Goal: Task Accomplishment & Management: Complete application form

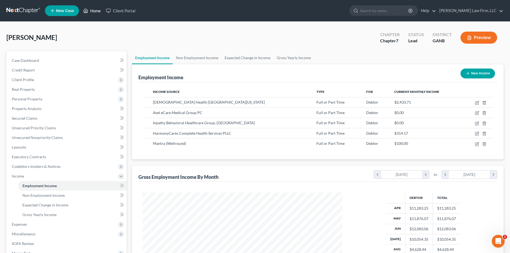
click at [93, 13] on link "Home" at bounding box center [92, 11] width 23 height 10
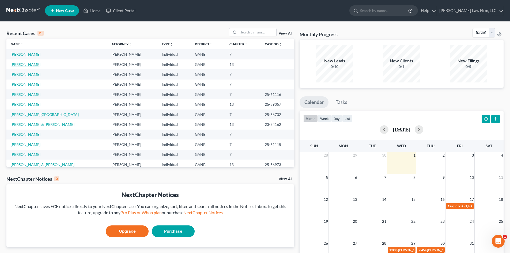
click at [23, 64] on link "[PERSON_NAME]" at bounding box center [26, 64] width 30 height 5
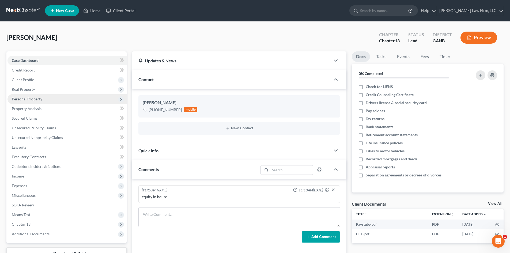
click at [35, 99] on span "Personal Property" at bounding box center [27, 99] width 30 height 5
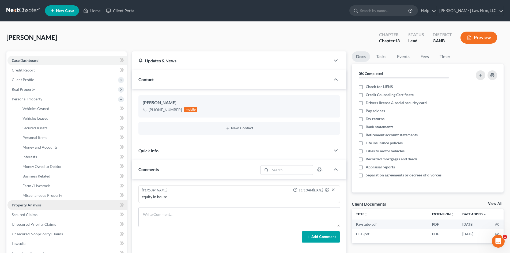
click at [31, 207] on span "Property Analysis" at bounding box center [27, 205] width 30 height 5
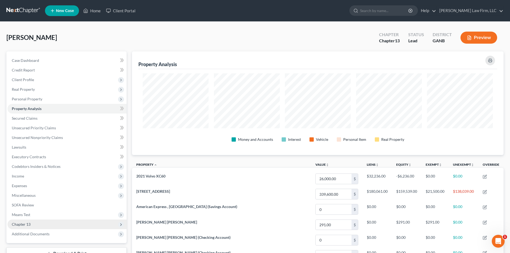
click at [29, 226] on span "Chapter 13" at bounding box center [21, 224] width 19 height 5
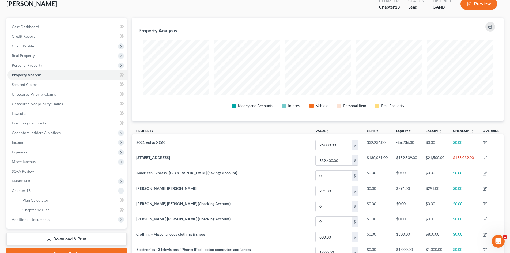
scroll to position [71, 0]
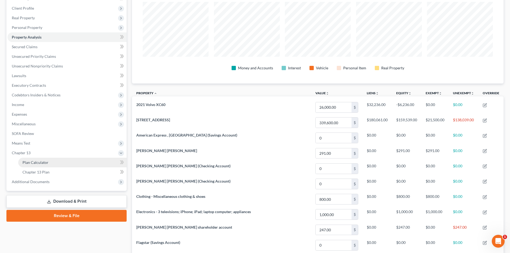
click at [40, 162] on span "Plan Calculator" at bounding box center [35, 162] width 26 height 5
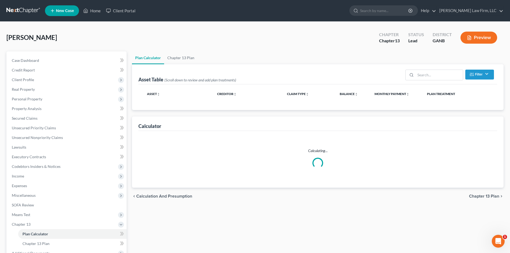
select select "59"
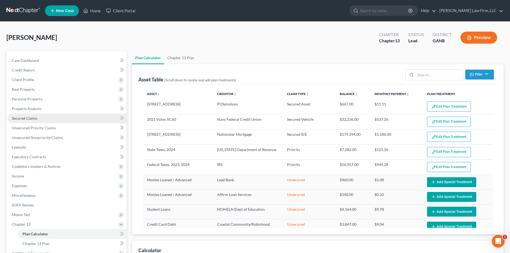
click at [23, 120] on span "Secured Claims" at bounding box center [25, 118] width 26 height 5
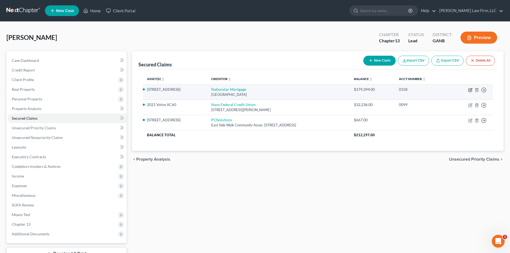
click at [470, 91] on icon "button" at bounding box center [470, 90] width 4 height 4
select select "45"
select select "3"
select select "26"
select select "4"
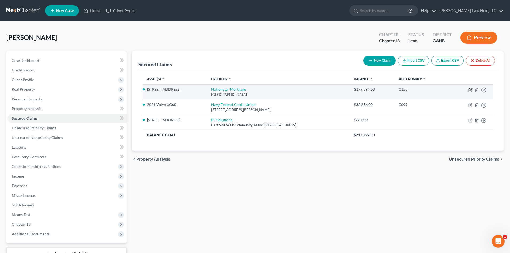
select select "0"
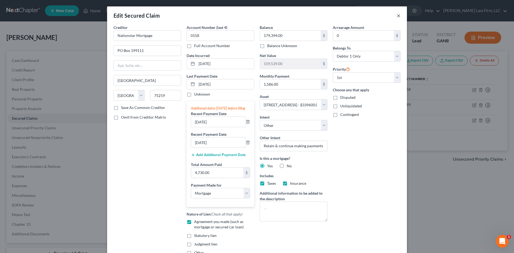
click at [396, 14] on button "×" at bounding box center [398, 15] width 4 height 6
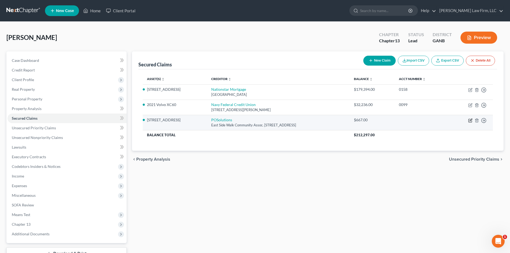
click at [470, 120] on icon "button" at bounding box center [470, 120] width 4 height 4
select select "10"
select select "26"
select select "4"
select select "0"
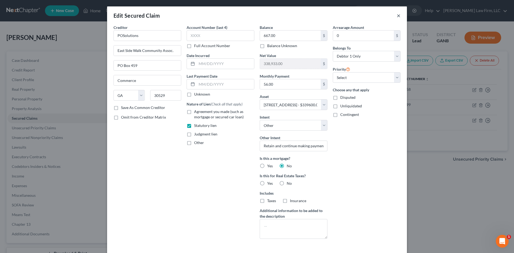
click at [396, 16] on button "×" at bounding box center [398, 15] width 4 height 6
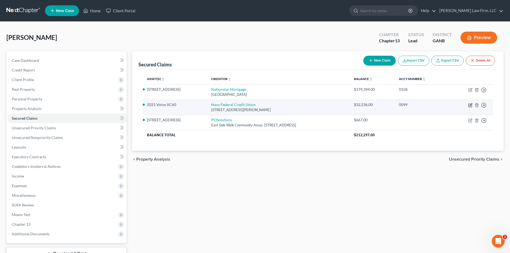
click at [471, 106] on icon "button" at bounding box center [470, 105] width 4 height 4
select select "48"
select select "0"
select select "18"
select select "4"
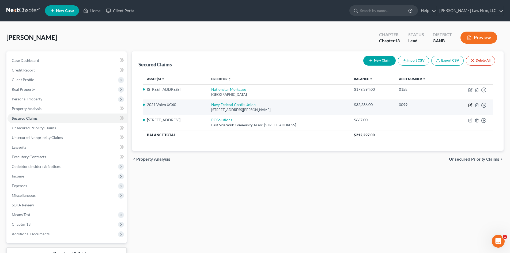
select select "0"
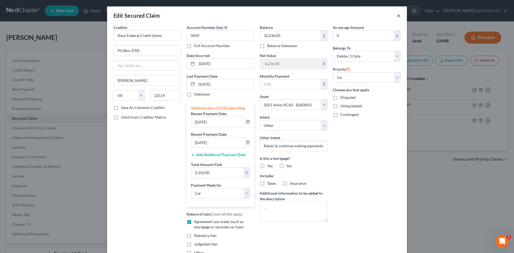
click at [396, 18] on button "×" at bounding box center [398, 15] width 4 height 6
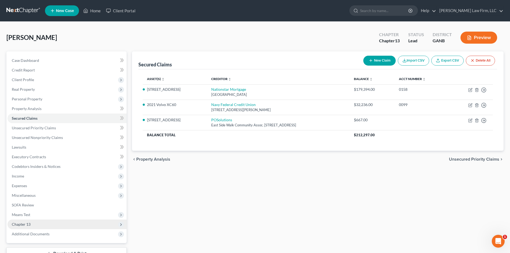
click at [23, 224] on span "Chapter 13" at bounding box center [21, 224] width 19 height 5
click at [38, 235] on span "Plan Calculator" at bounding box center [35, 233] width 26 height 5
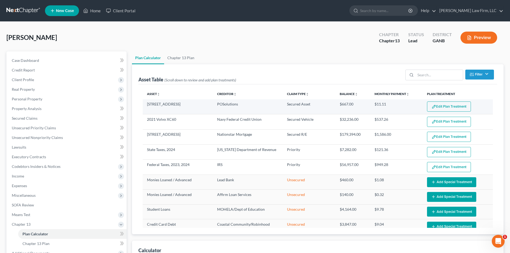
click at [456, 104] on button "Edit Plan Treatment" at bounding box center [449, 106] width 44 height 10
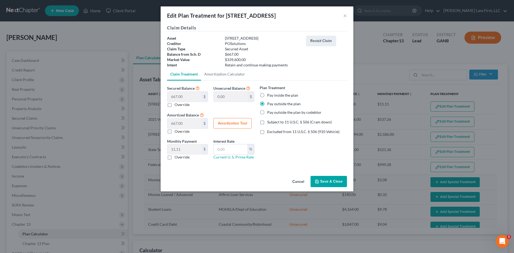
click at [337, 181] on button "Save & Close" at bounding box center [328, 181] width 36 height 11
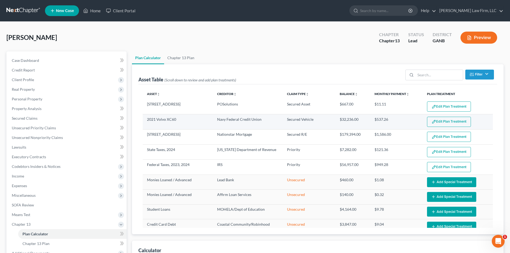
click at [436, 121] on button "Edit Plan Treatment" at bounding box center [449, 122] width 44 height 10
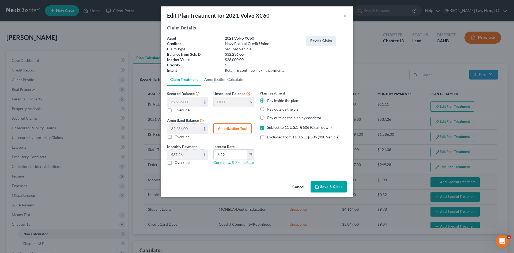
click at [234, 163] on link "Current U. S. Prime Rate" at bounding box center [233, 162] width 40 height 5
select select "59"
click at [228, 156] on input "6.29" at bounding box center [230, 155] width 34 height 10
type input "6"
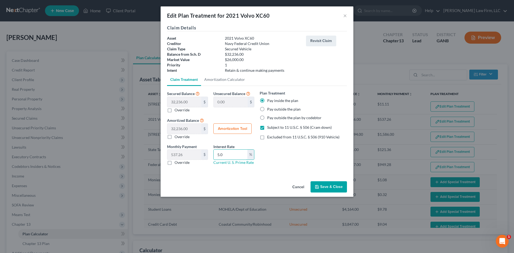
type input "5.0"
click at [237, 168] on div "Monthly Payment 537.26 $ 0.00 $ Override Interest Rate 5.0 % Current U. S. Prim…" at bounding box center [210, 157] width 93 height 26
click at [330, 188] on button "Save & Close" at bounding box center [328, 186] width 36 height 11
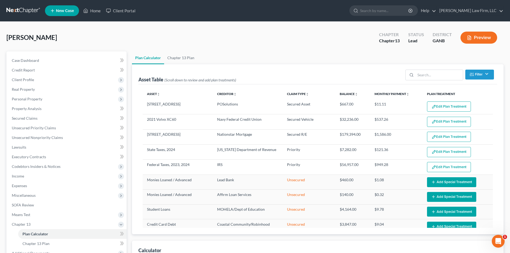
select select "59"
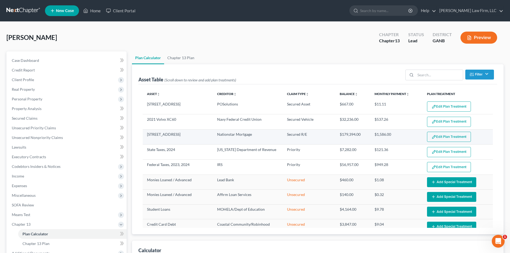
click at [434, 134] on button "Edit Plan Treatment" at bounding box center [449, 137] width 44 height 10
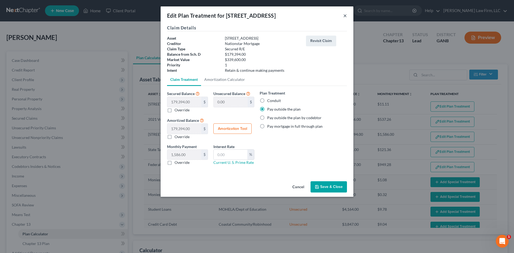
click at [345, 16] on button "×" at bounding box center [345, 15] width 4 height 6
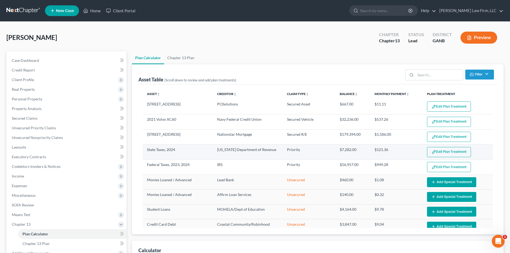
click at [441, 152] on button "Edit Plan Treatment" at bounding box center [449, 152] width 44 height 10
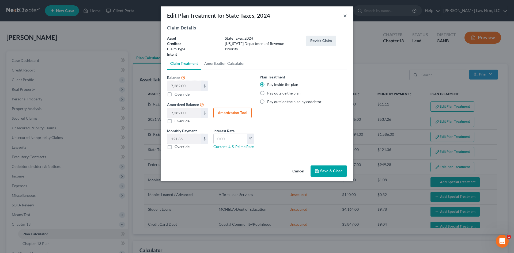
click at [345, 15] on button "×" at bounding box center [345, 15] width 4 height 6
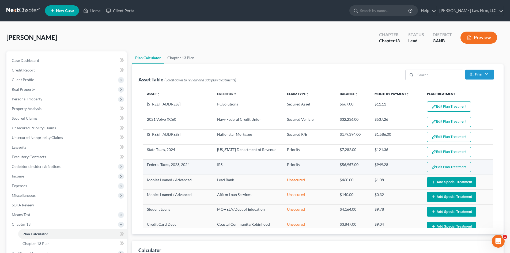
click at [436, 166] on button "Edit Plan Treatment" at bounding box center [449, 167] width 44 height 10
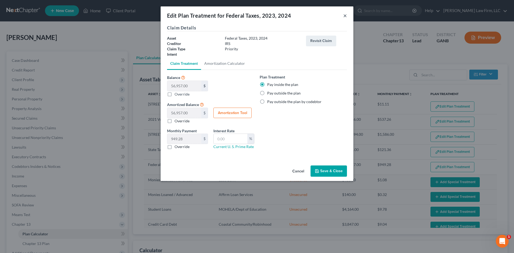
click at [344, 18] on button "×" at bounding box center [345, 15] width 4 height 6
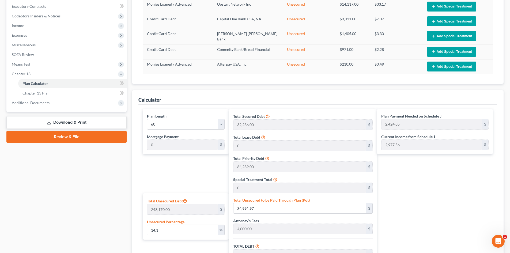
scroll to position [178, 0]
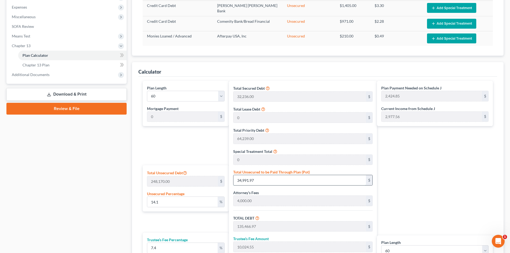
click at [251, 180] on input "34,991.97" at bounding box center [299, 180] width 132 height 10
type input "0.0012088487730184953"
type input "3"
type input "100,478.00"
type input "7,435.37"
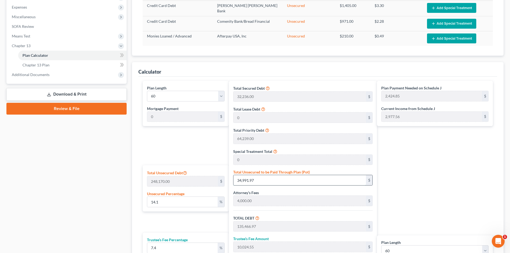
type input "107,913.37"
type input "1,798.55"
type input "0.01410323568521578"
type input "35"
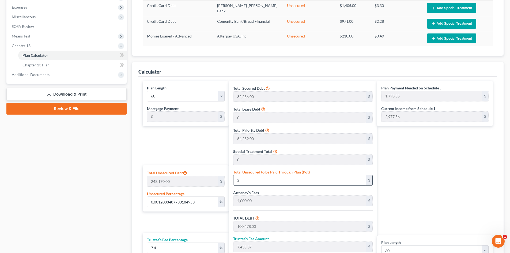
type input "100,510.00"
type input "7,437.74"
type input "107,947.74"
type input "1,799.12"
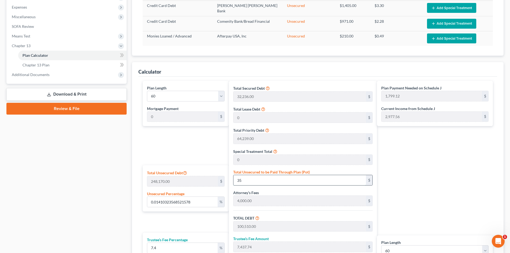
type input "0.1410323568521578"
type input "350"
type input "100,825.00"
type input "7,461.05"
type input "108,286.05"
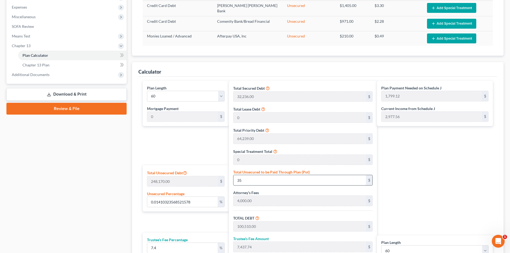
type input "1,804.76"
type input "1.4103235685215778"
type input "3500"
type input "103,975.00"
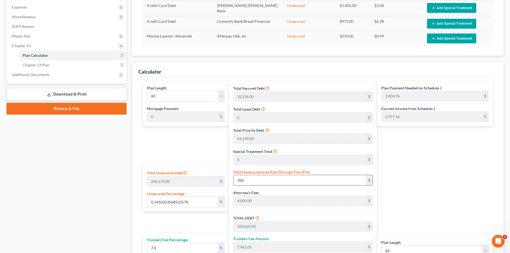
type input "7,694.15"
type input "111,669.15"
type input "1,861.15"
type input "3,500"
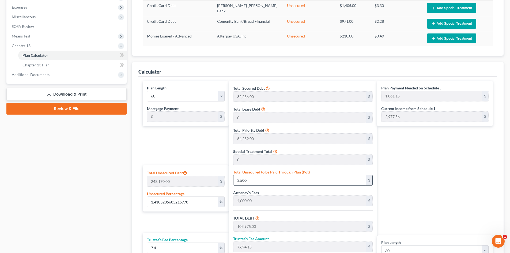
type input "14.103235685215779"
type input "3,5000"
type input "135,475.00"
type input "10,025.15"
type input "145,500.15"
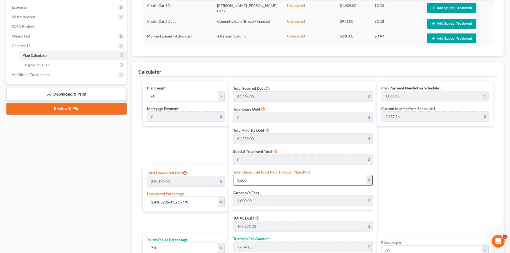
type input "2,425.00"
type input "35,000"
click at [411, 184] on div "Plan Payment Needed on Schedule J 2,425.00 $ Current Income from Schedule J 2,9…" at bounding box center [436, 189] width 119 height 217
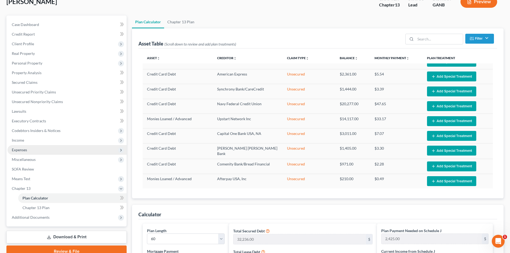
scroll to position [36, 0]
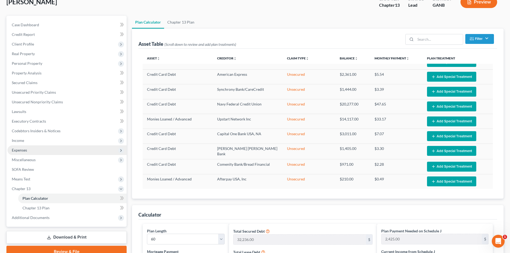
click at [17, 152] on span "Expenses" at bounding box center [19, 150] width 15 height 5
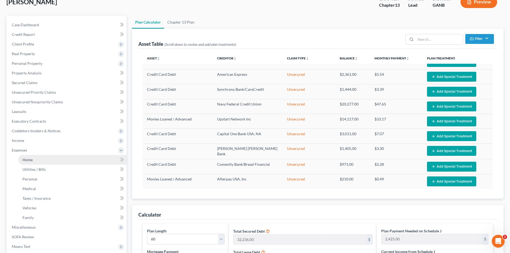
click at [27, 164] on link "Home" at bounding box center [72, 160] width 108 height 10
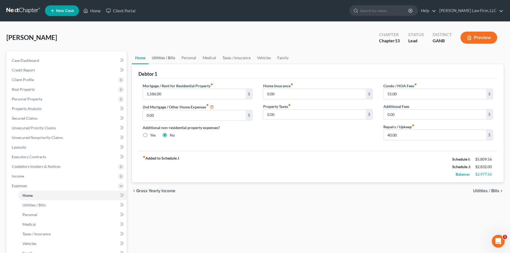
click at [164, 59] on link "Utilities / Bills" at bounding box center [163, 57] width 30 height 13
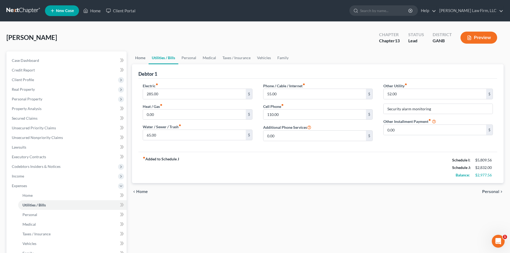
click at [140, 59] on link "Home" at bounding box center [140, 57] width 17 height 13
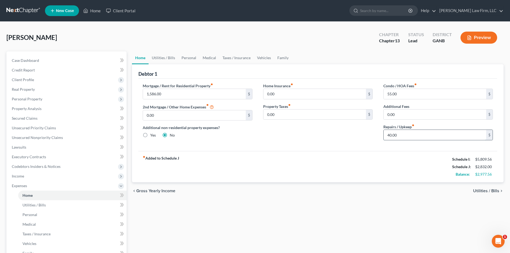
click at [398, 136] on input "40.00" at bounding box center [434, 135] width 102 height 10
type input "75"
click at [354, 167] on div "fiber_manual_record Added to Schedule J Schedule I: $5,809.56 Schedule J: $2,86…" at bounding box center [317, 166] width 358 height 31
click at [163, 60] on link "Utilities / Bills" at bounding box center [163, 57] width 30 height 13
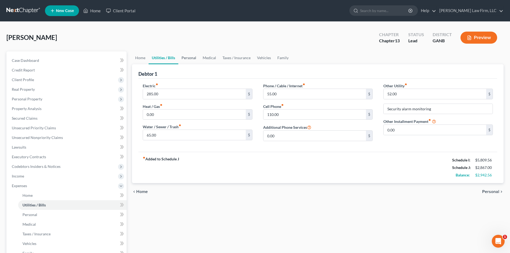
click at [195, 61] on link "Personal" at bounding box center [188, 57] width 21 height 13
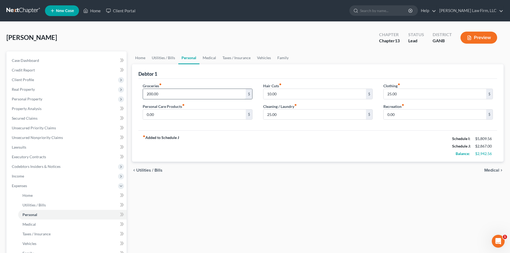
click at [181, 94] on input "200.00" at bounding box center [194, 94] width 102 height 10
type input "300"
click at [239, 140] on div "fiber_manual_record Added to Schedule J Schedule I: $5,809.56 Schedule J: $2,96…" at bounding box center [317, 145] width 358 height 31
click at [268, 94] on input "10.00" at bounding box center [314, 94] width 102 height 10
type input "75"
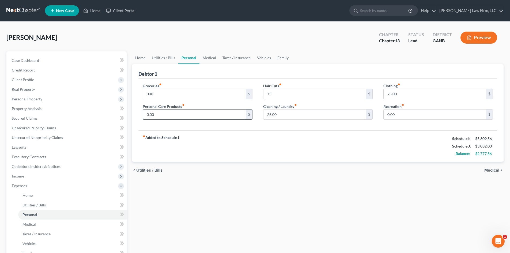
click at [174, 112] on input "0.00" at bounding box center [194, 114] width 102 height 10
type input "25"
click at [396, 96] on input "25.00" at bounding box center [434, 94] width 102 height 10
type input "75"
click at [340, 131] on div "fiber_manual_record Added to Schedule J Schedule I: $5,809.56 Schedule J: $3,10…" at bounding box center [317, 145] width 358 height 31
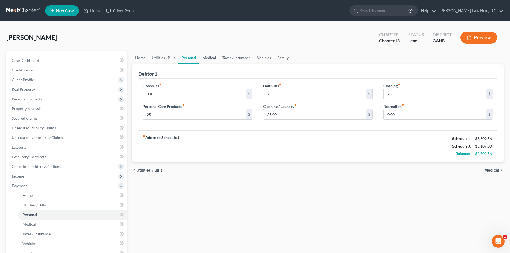
click at [210, 55] on link "Medical" at bounding box center [209, 57] width 20 height 13
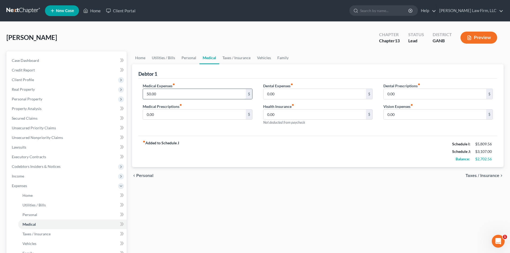
click at [173, 96] on input "50.00" at bounding box center [194, 94] width 102 height 10
type input "75"
click at [232, 57] on link "Taxes / Insurance" at bounding box center [236, 57] width 35 height 13
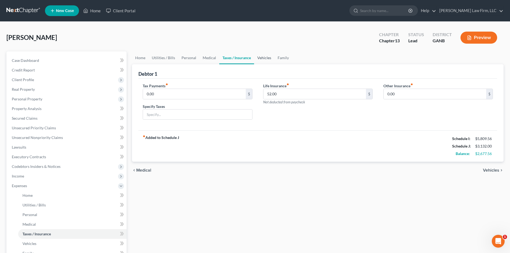
click at [261, 58] on link "Vehicles" at bounding box center [264, 57] width 20 height 13
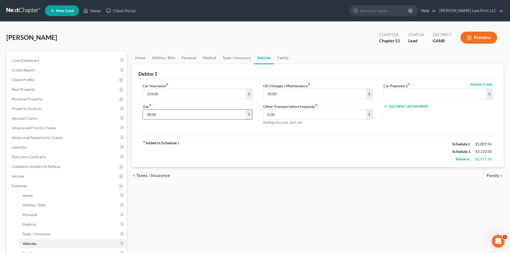
click at [166, 116] on input "38.00" at bounding box center [194, 114] width 102 height 10
type input "250"
click at [271, 97] on input "30.00" at bounding box center [314, 94] width 102 height 10
type input "50"
click at [279, 129] on div "Oil Changes / Maintenance fiber_manual_record 50 $ Other Transportation Expense…" at bounding box center [318, 106] width 120 height 47
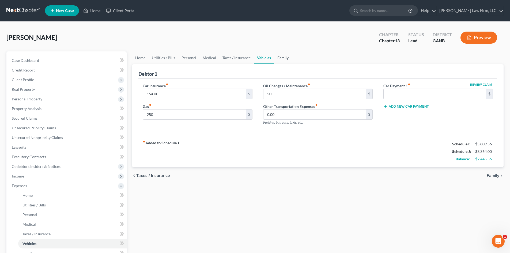
click at [283, 58] on link "Family" at bounding box center [283, 57] width 18 height 13
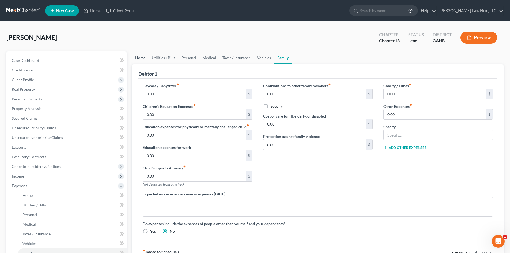
click at [136, 58] on link "Home" at bounding box center [140, 57] width 17 height 13
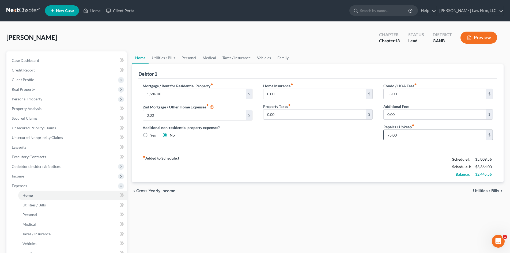
click at [404, 136] on input "75.00" at bounding box center [434, 135] width 102 height 10
click at [336, 152] on div "fiber_manual_record Added to Schedule J Schedule I: $5,809.56 Schedule J: $3,35…" at bounding box center [317, 166] width 358 height 31
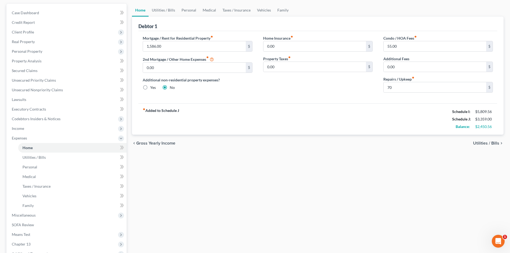
scroll to position [109, 0]
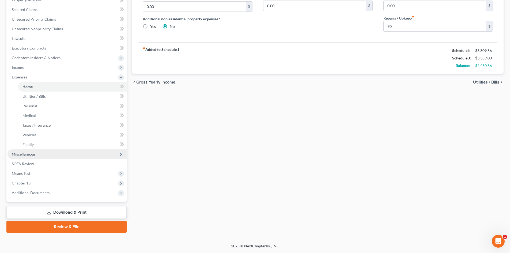
click at [12, 152] on span "Miscellaneous" at bounding box center [24, 154] width 24 height 5
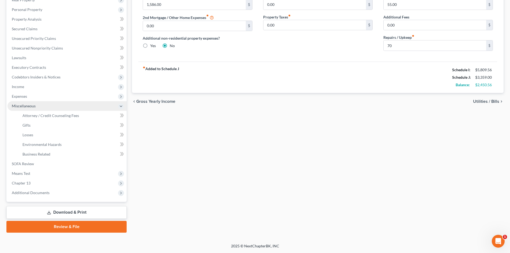
scroll to position [89, 0]
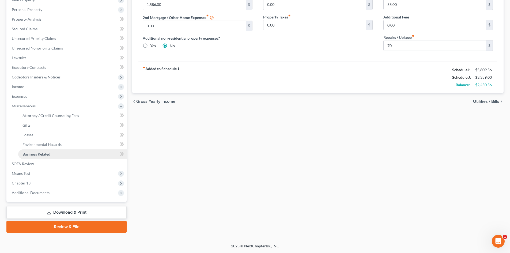
click at [37, 155] on span "Business Related" at bounding box center [36, 154] width 28 height 5
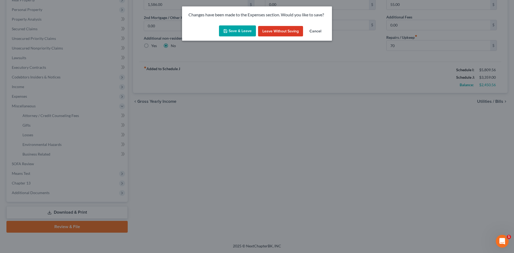
click at [233, 34] on button "Save & Leave" at bounding box center [237, 30] width 37 height 11
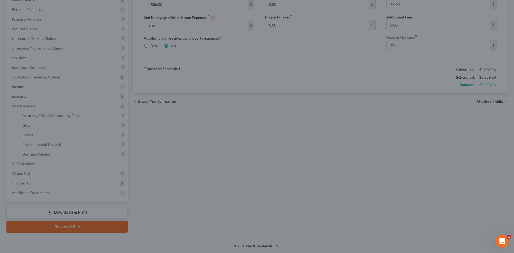
type input "70.00"
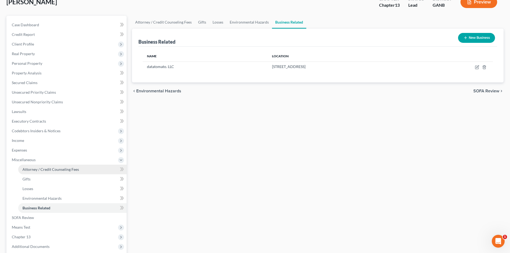
click at [51, 169] on span "Attorney / Credit Counseling Fees" at bounding box center [50, 169] width 56 height 5
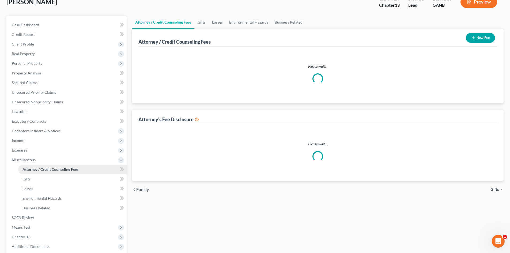
scroll to position [35, 0]
select select "1"
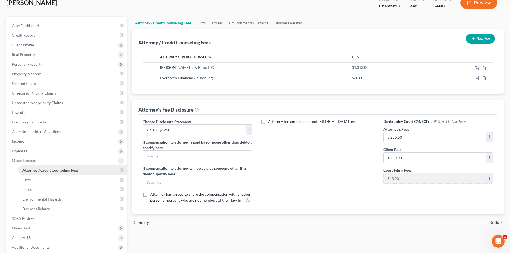
scroll to position [0, 0]
